Goal: Find specific page/section

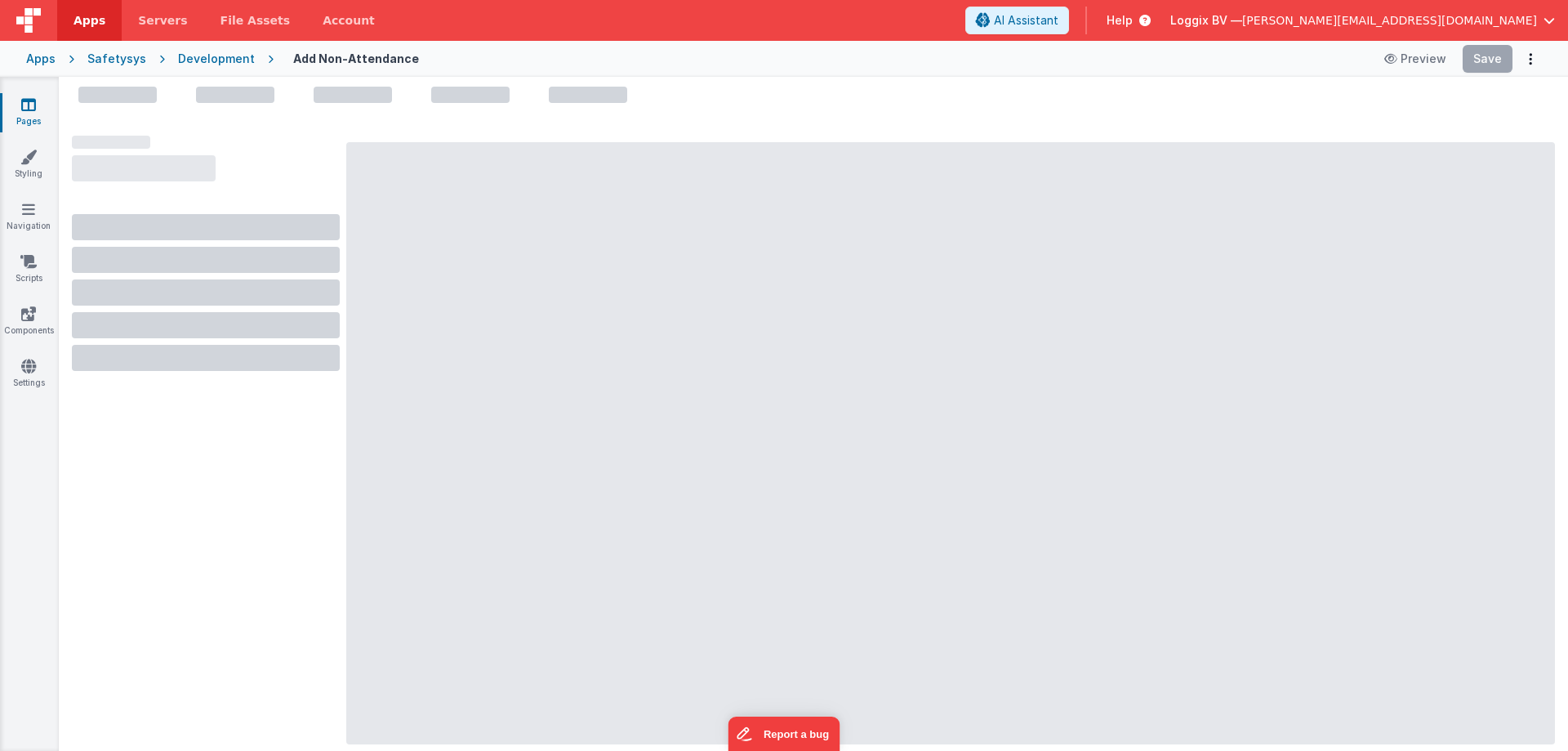
click at [210, 57] on div "Development" at bounding box center [217, 58] width 76 height 16
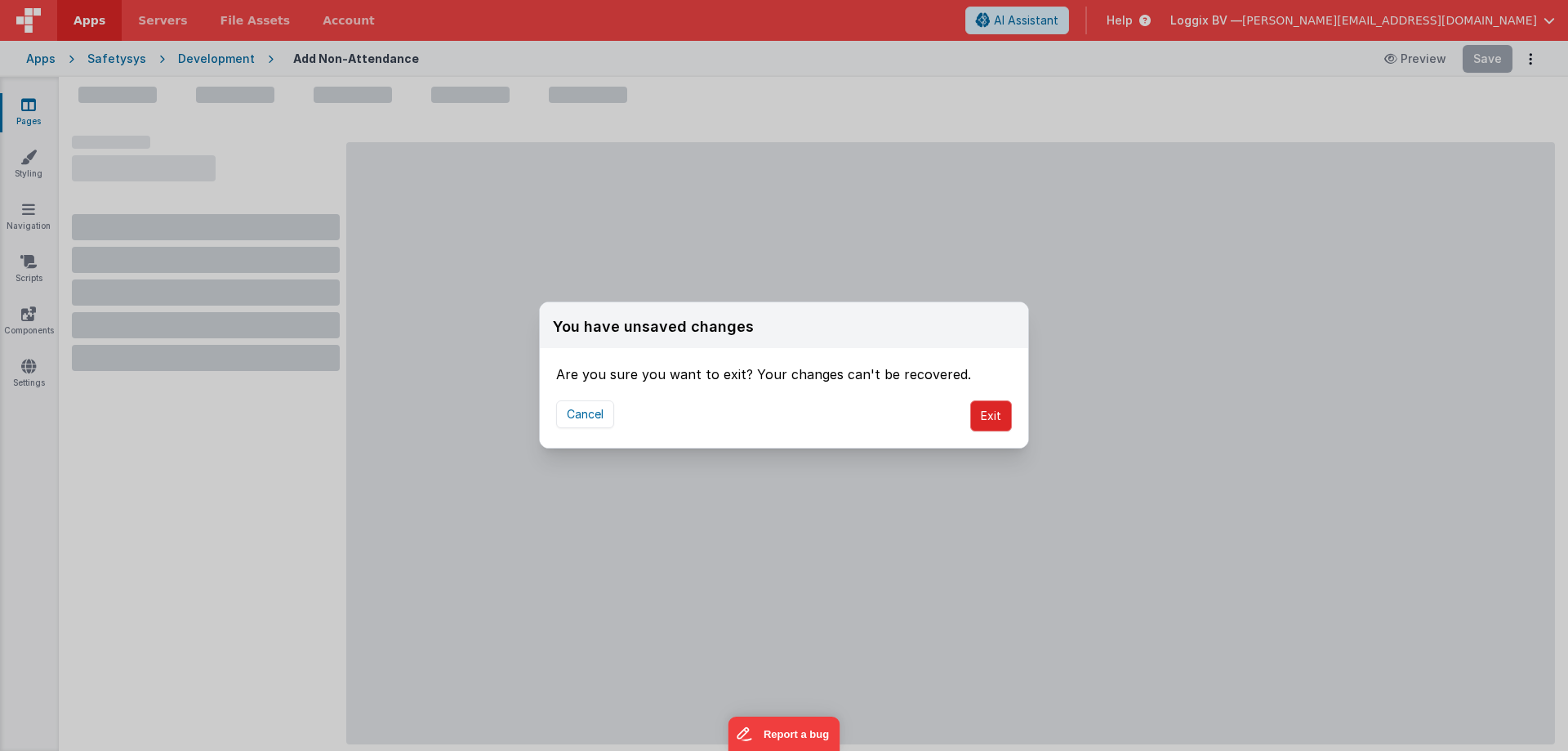
click at [1004, 418] on button "Exit" at bounding box center [992, 415] width 42 height 31
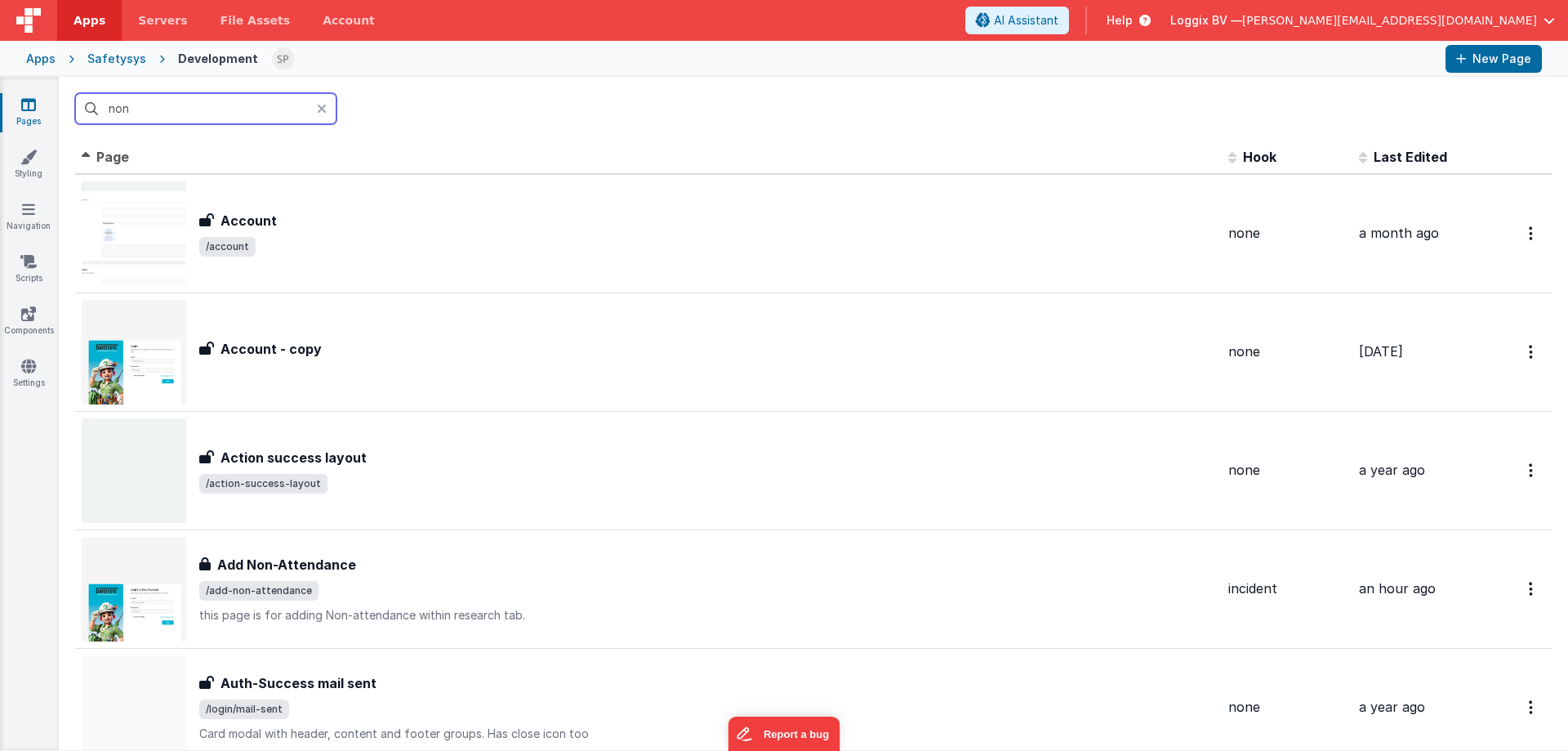
click at [122, 108] on input "non" at bounding box center [206, 109] width 261 height 31
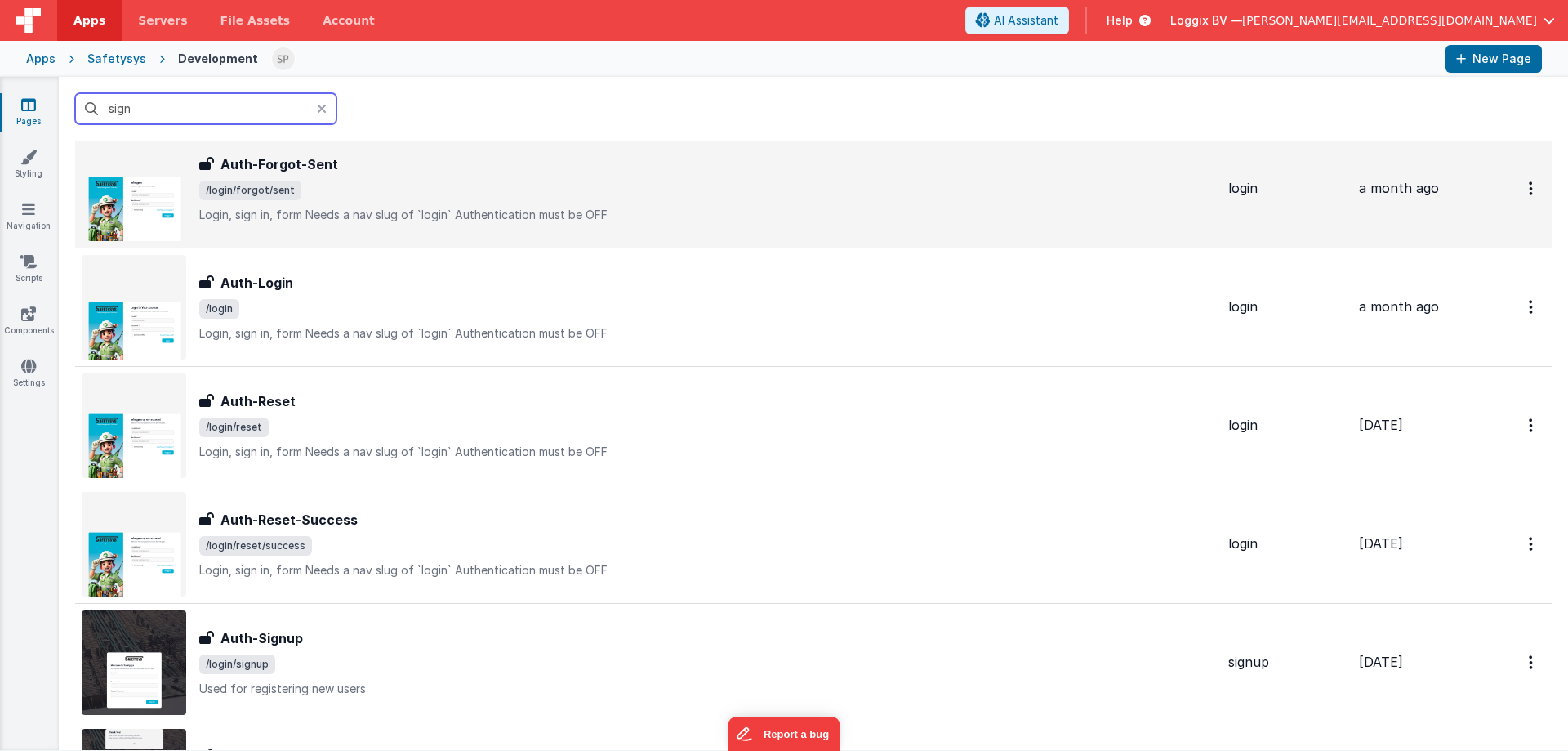
scroll to position [245, 0]
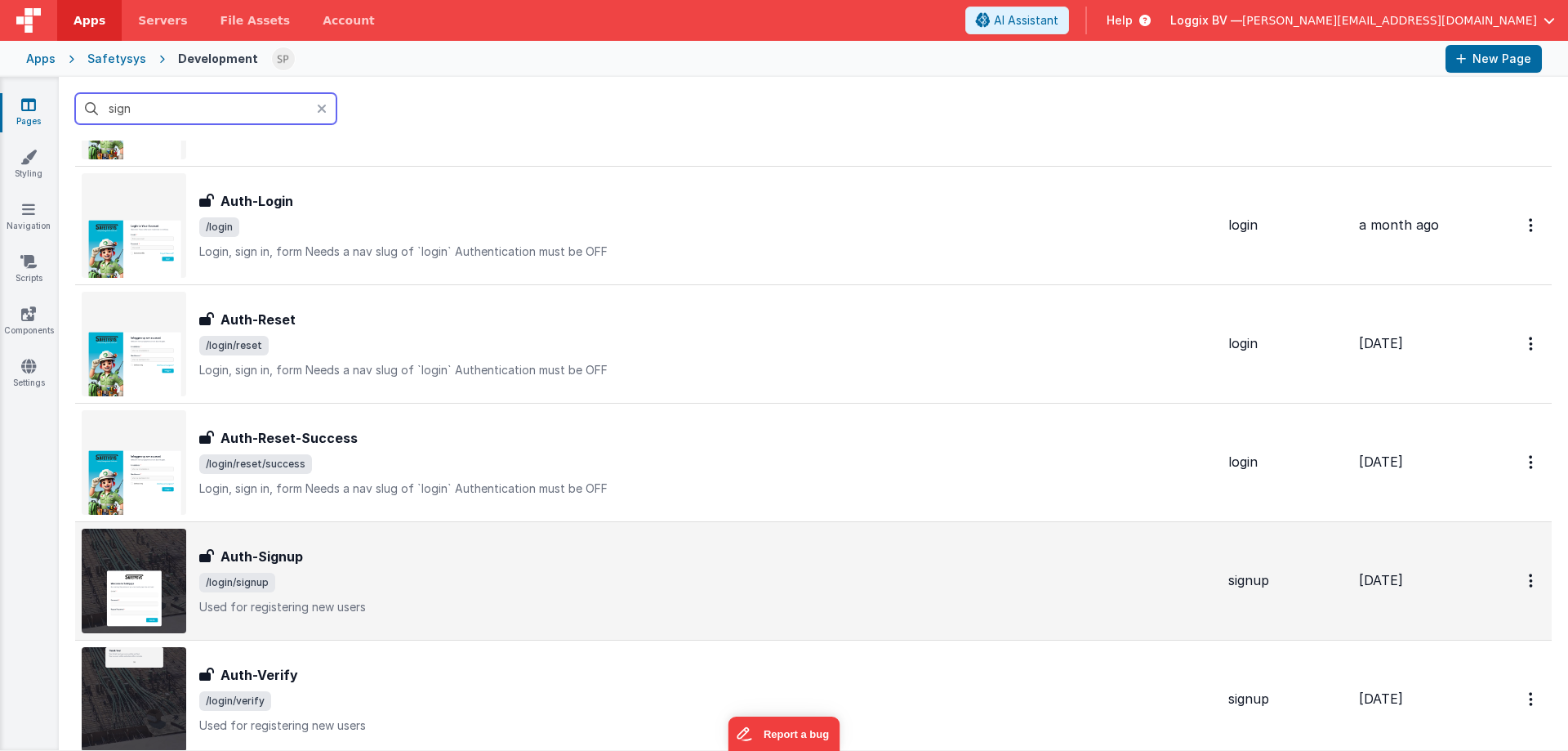
type input "sign"
click at [473, 580] on span "/login/signup" at bounding box center [707, 582] width 1016 height 20
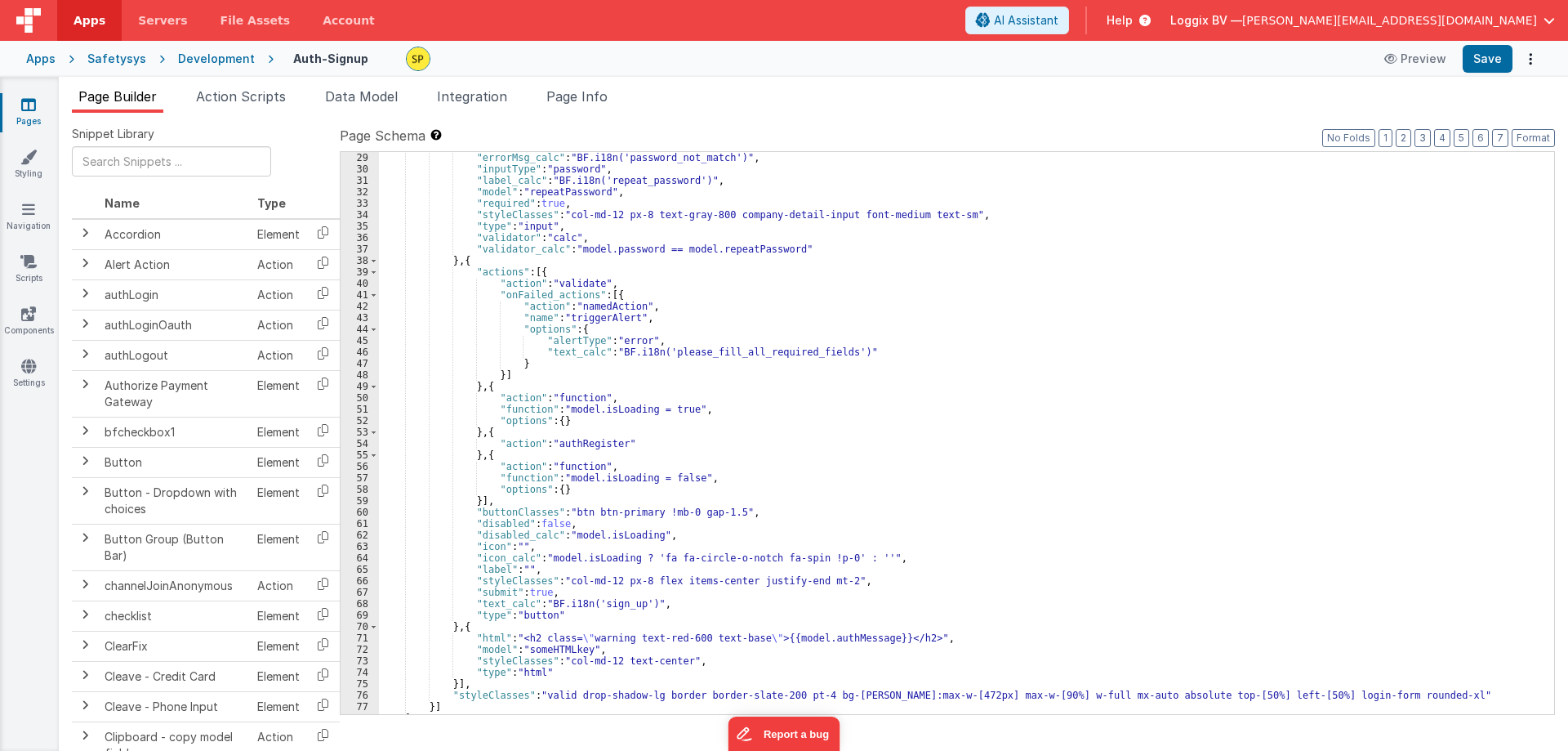
scroll to position [343, 0]
click at [570, 95] on span "Page Info" at bounding box center [577, 95] width 61 height 16
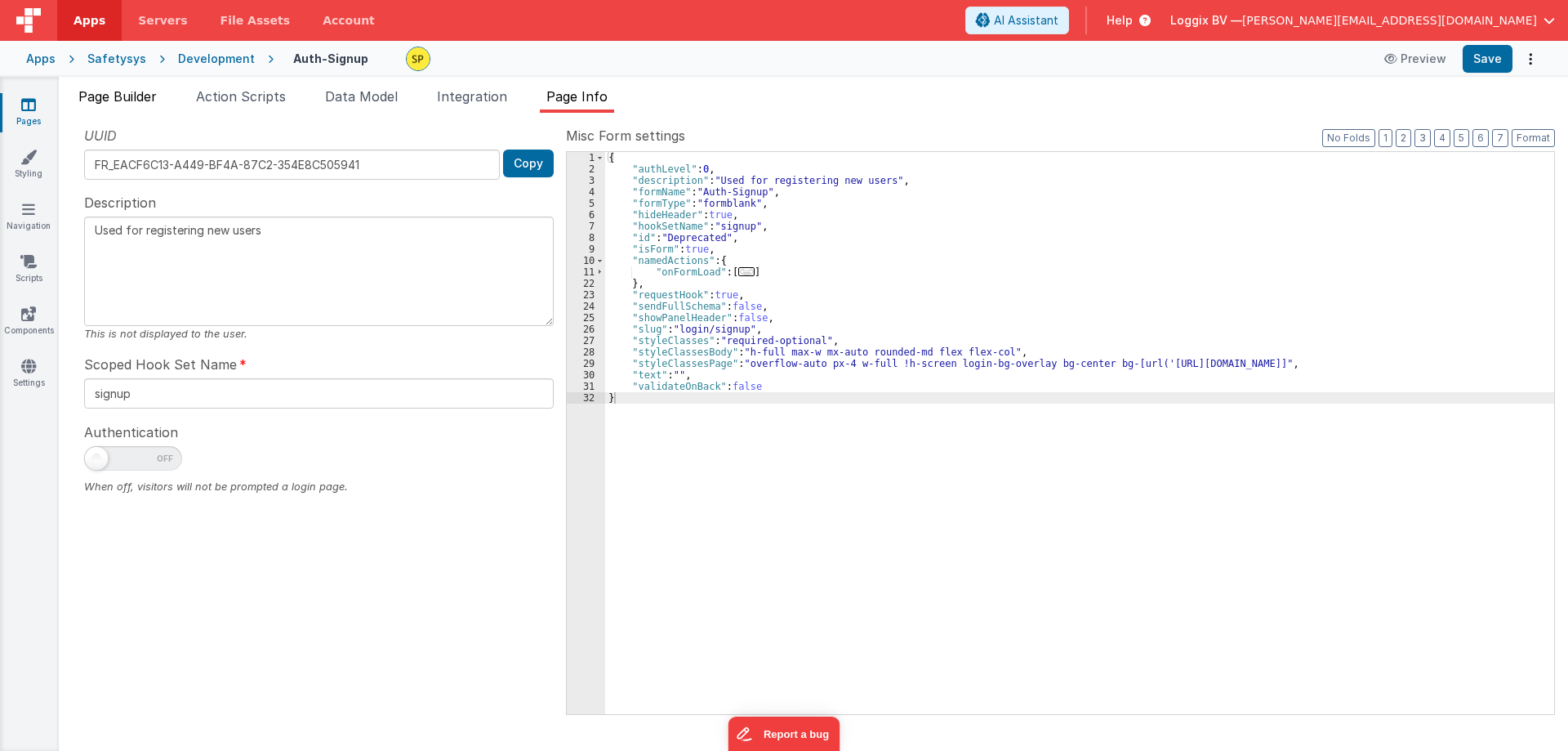
click at [140, 95] on span "Page Builder" at bounding box center [117, 95] width 78 height 16
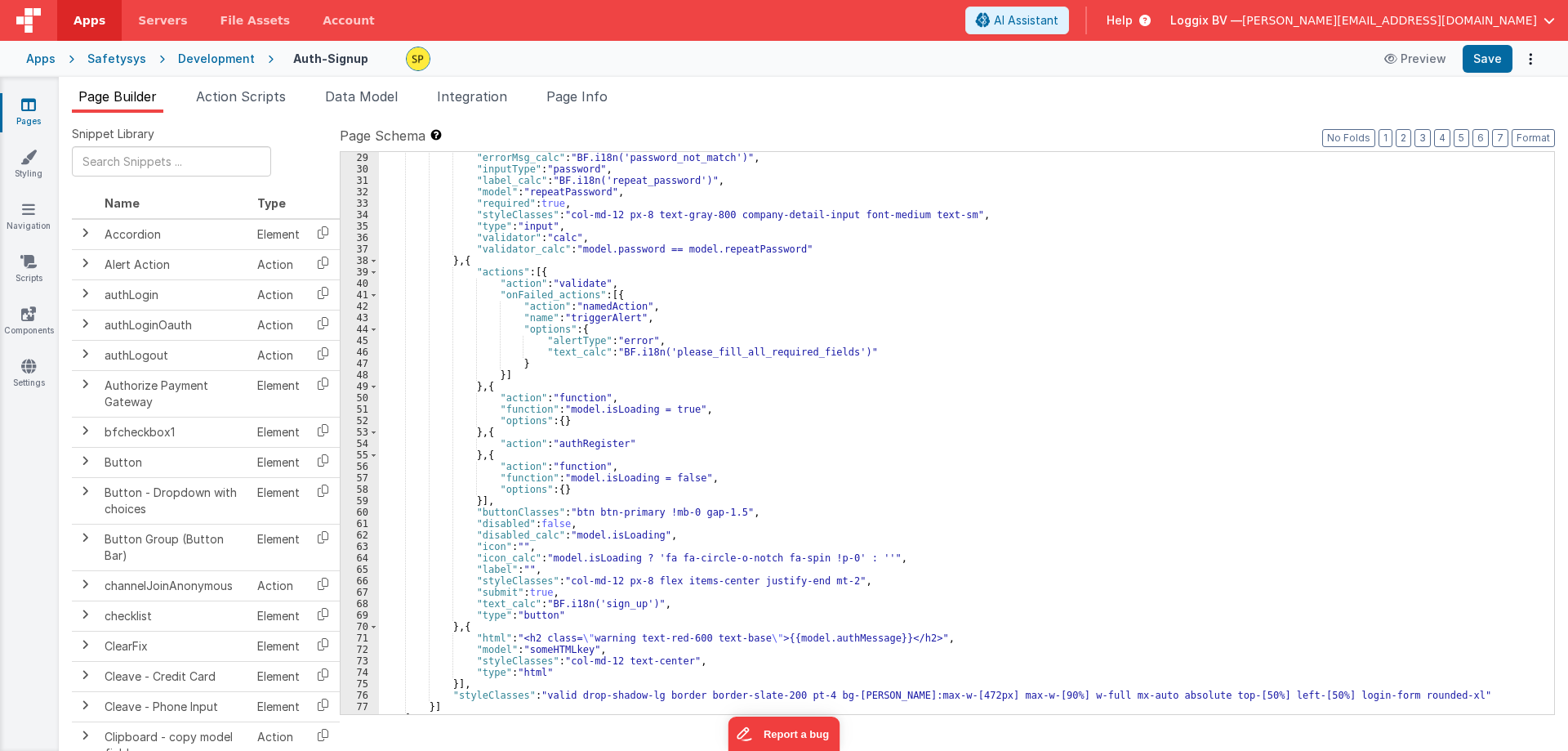
click at [209, 57] on div "Development" at bounding box center [217, 58] width 76 height 16
